Goal: Task Accomplishment & Management: Manage account settings

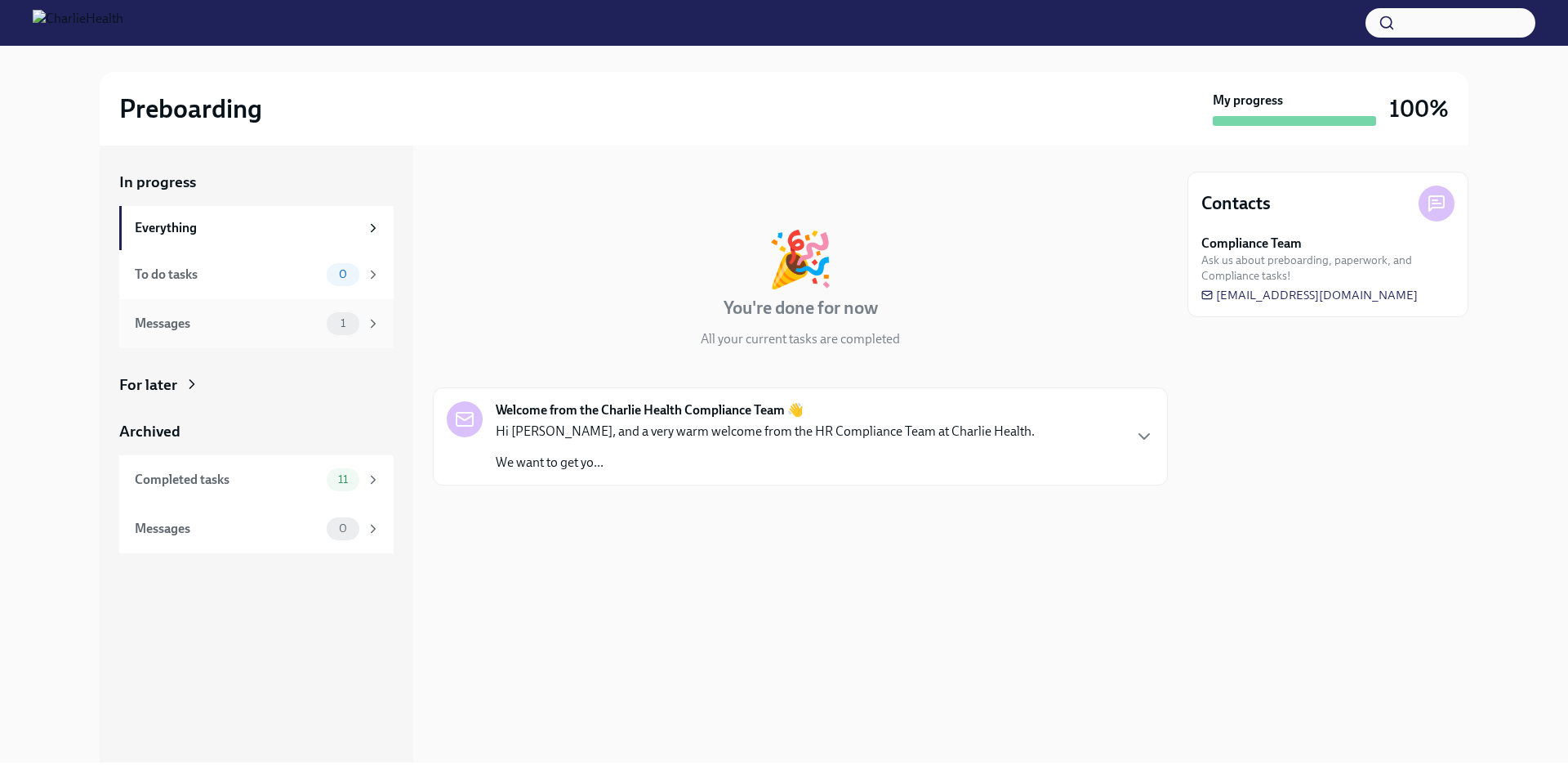
click at [295, 325] on div "Messages" at bounding box center [227, 324] width 186 height 18
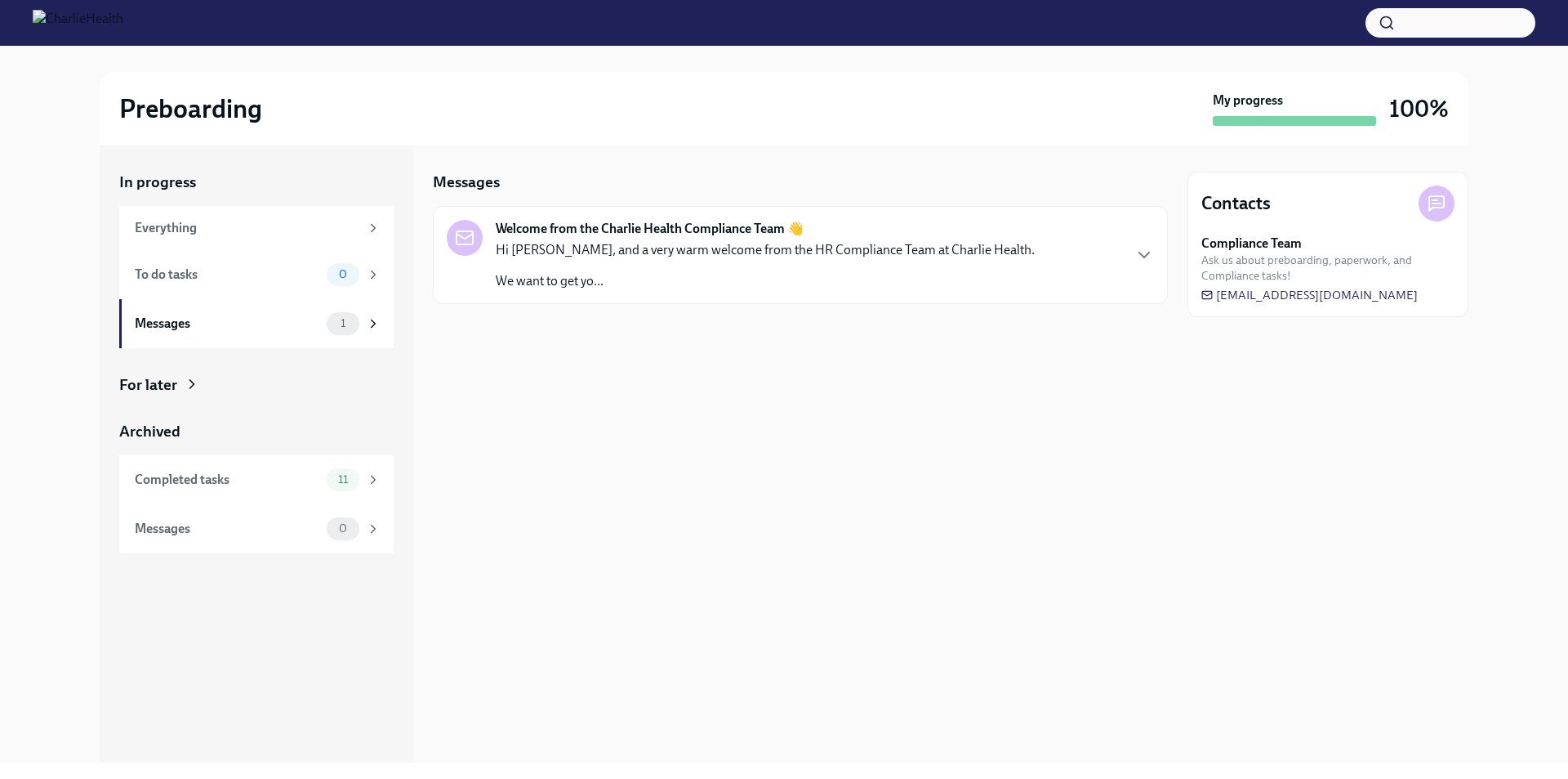
click at [648, 270] on div "Hi [PERSON_NAME], and a very warm welcome from the HR Compliance Team at Charli…" at bounding box center [765, 265] width 539 height 49
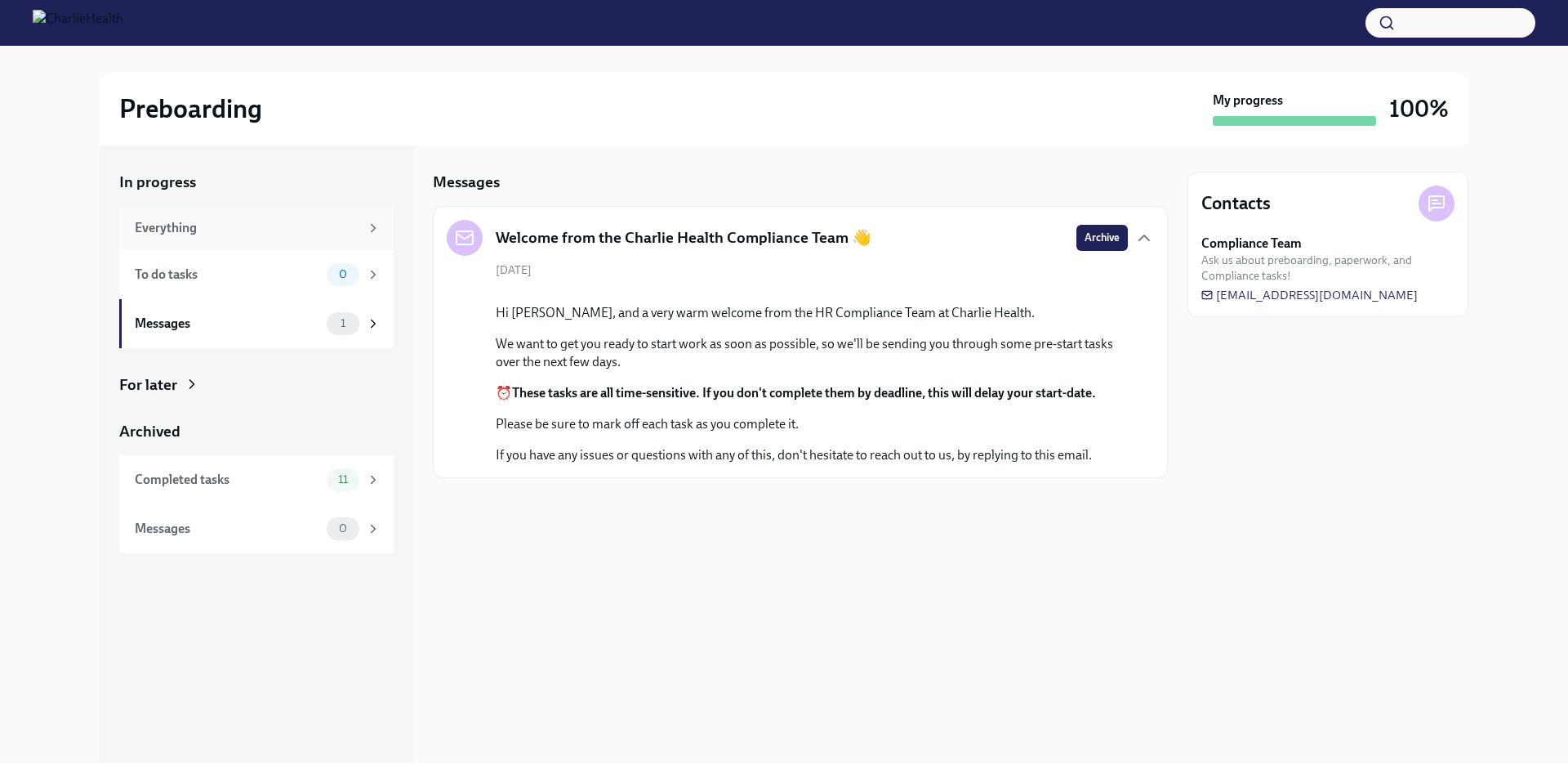
click at [224, 227] on div "Everything" at bounding box center [247, 228] width 225 height 18
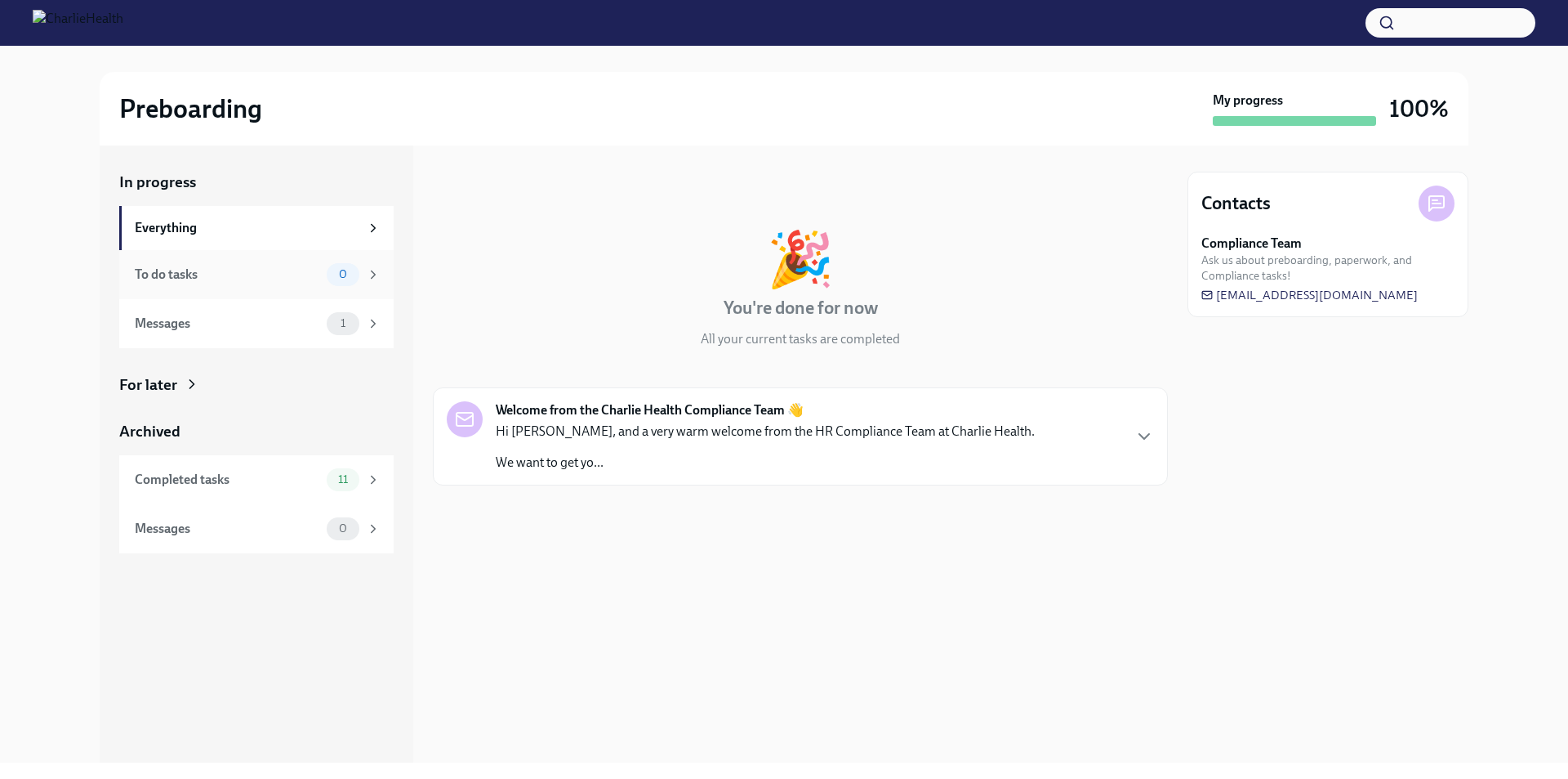
click at [235, 268] on div "To do tasks" at bounding box center [227, 274] width 186 height 18
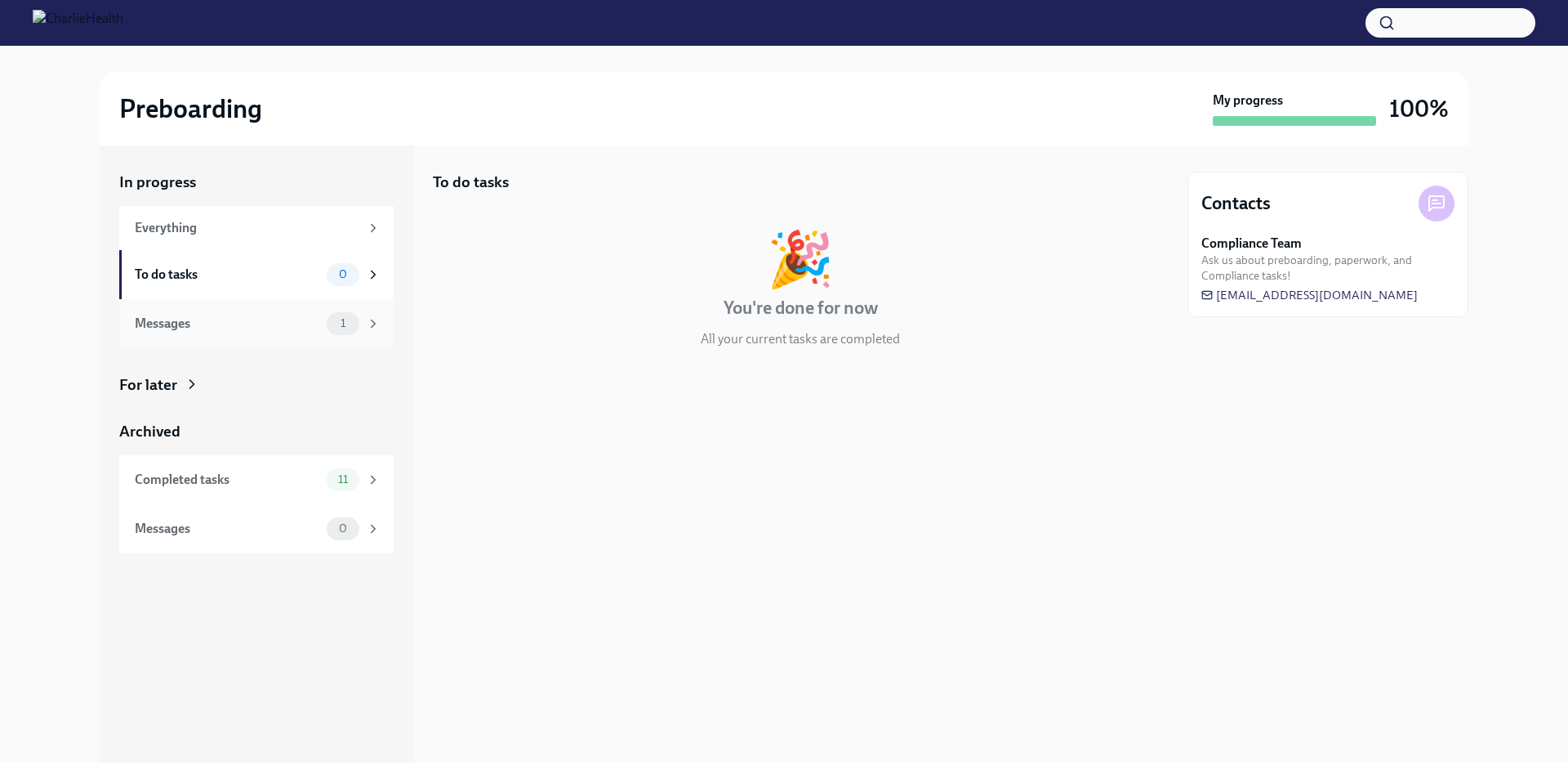
click at [253, 304] on div "Messages 1" at bounding box center [256, 323] width 274 height 49
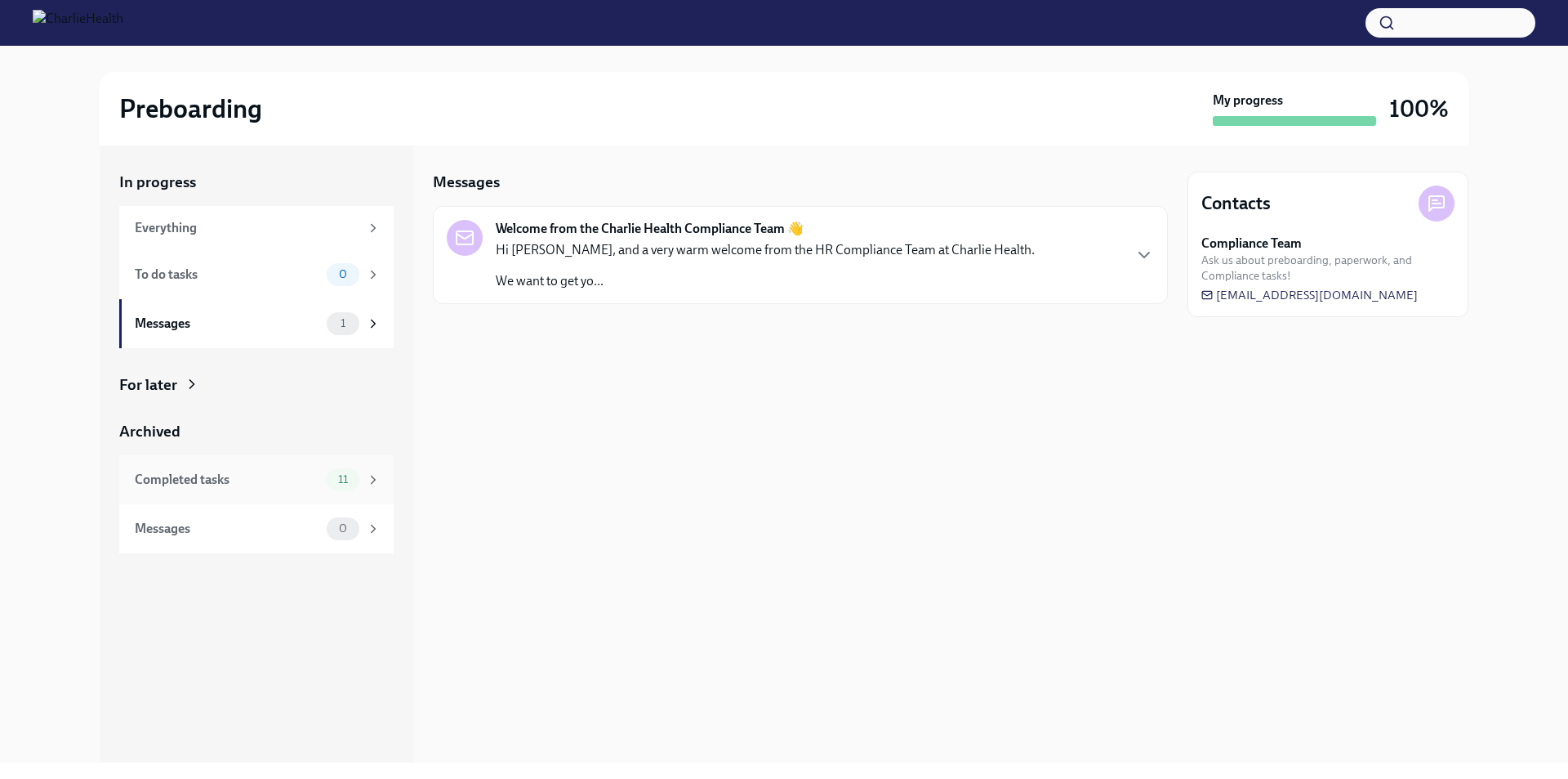
click at [294, 476] on div "Completed tasks" at bounding box center [227, 479] width 186 height 18
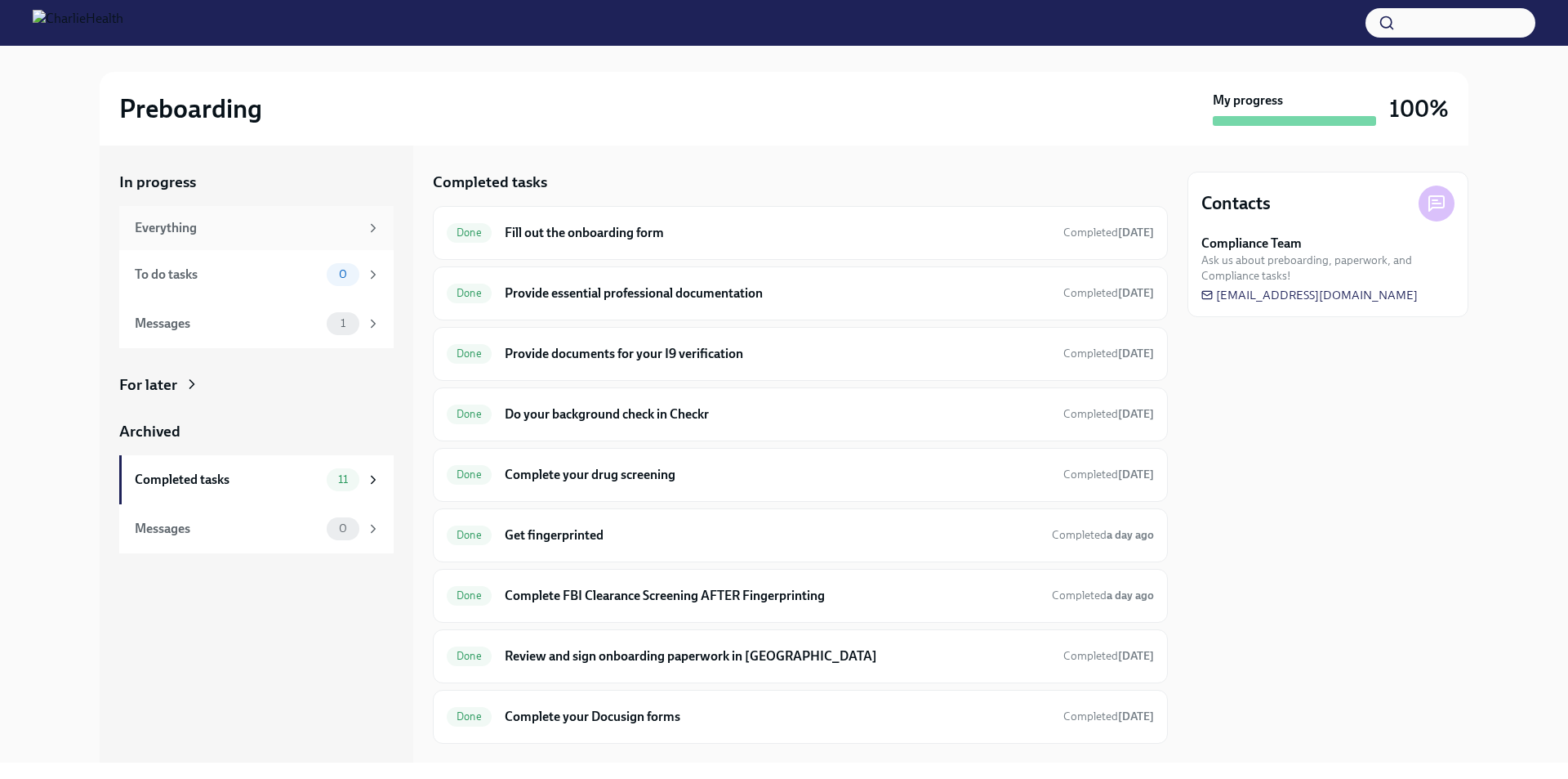
click at [306, 212] on div "Everything" at bounding box center [256, 228] width 274 height 44
